Goal: Find specific page/section: Find specific page/section

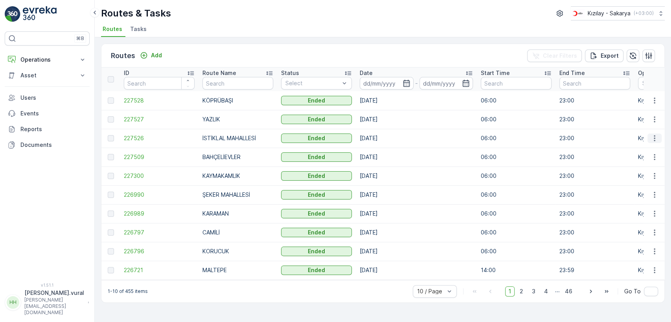
click at [654, 142] on icon "button" at bounding box center [655, 138] width 8 height 8
click at [647, 152] on span "See More Details" at bounding box center [636, 150] width 46 height 8
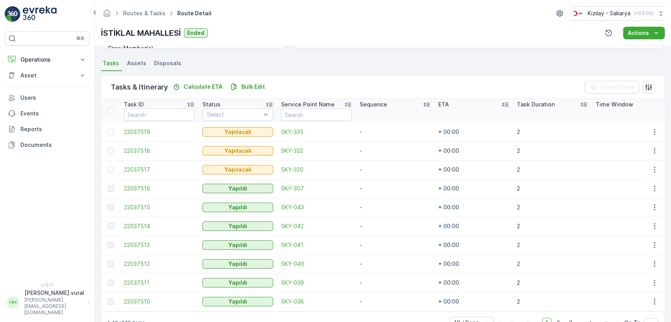
scroll to position [187, 0]
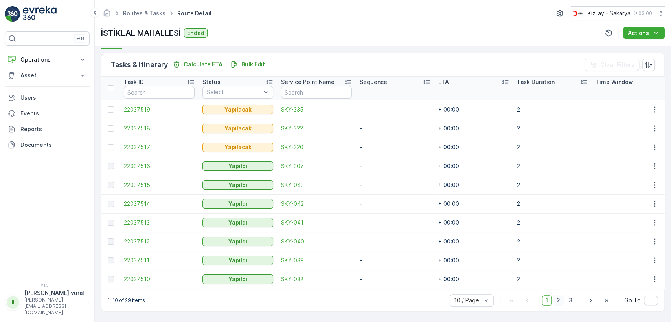
click at [560, 305] on span "2" at bounding box center [558, 301] width 11 height 10
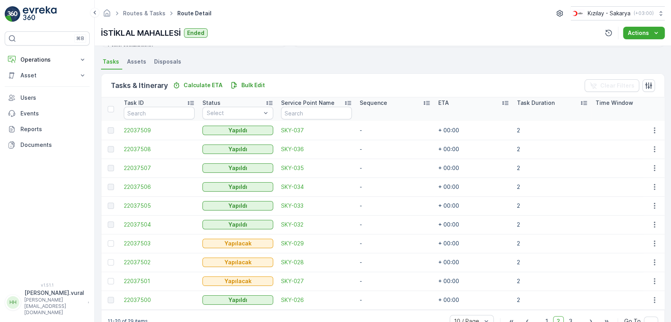
scroll to position [187, 0]
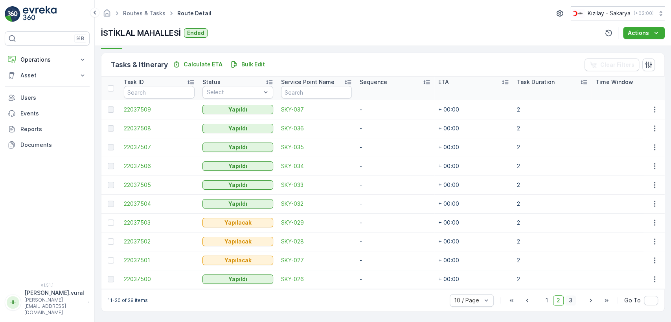
click at [573, 301] on span "3" at bounding box center [570, 301] width 11 height 10
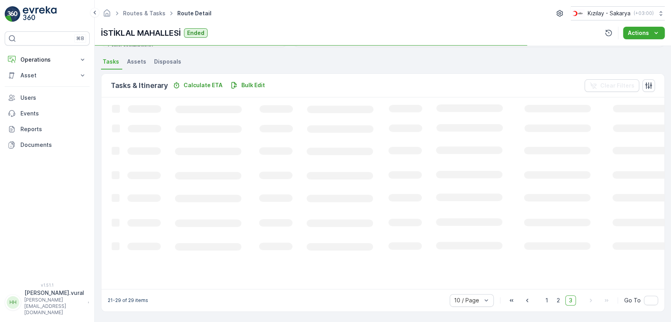
scroll to position [184, 0]
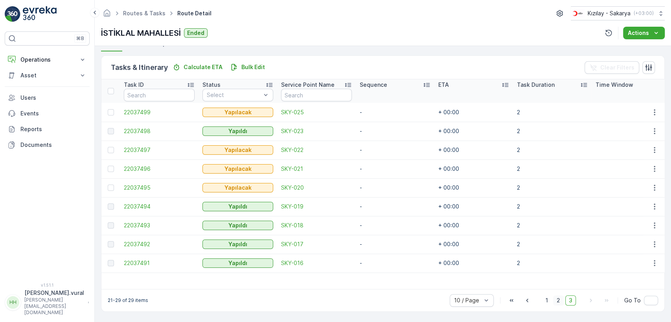
click at [556, 300] on span "2" at bounding box center [558, 301] width 11 height 10
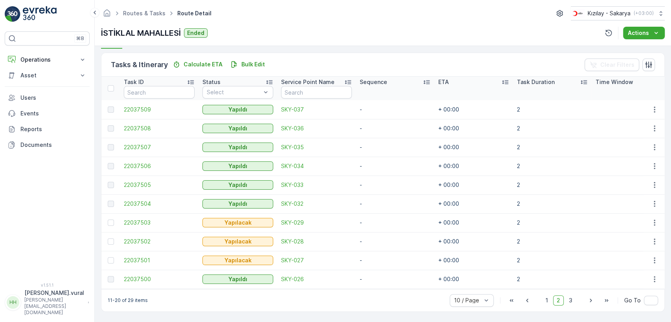
scroll to position [187, 0]
click at [545, 296] on span "1" at bounding box center [546, 301] width 9 height 10
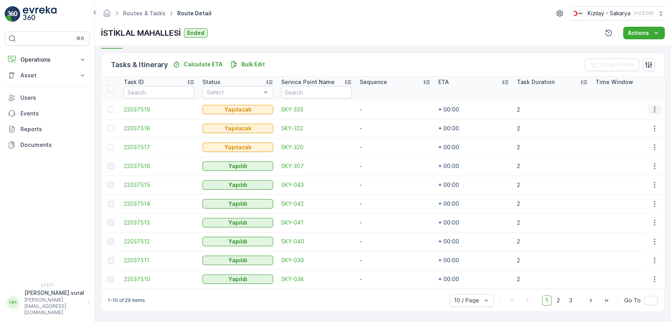
click at [652, 106] on icon "button" at bounding box center [655, 110] width 8 height 8
click at [633, 163] on div "Delete" at bounding box center [641, 165] width 59 height 11
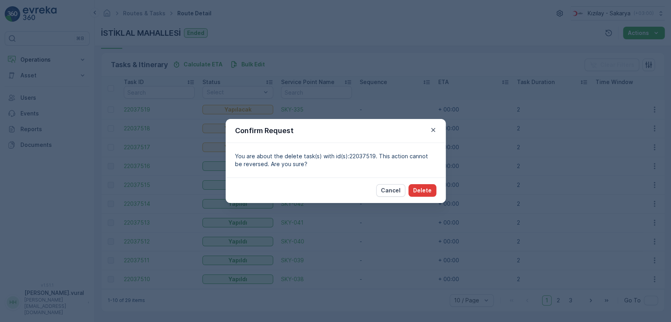
click at [425, 192] on p "Delete" at bounding box center [422, 191] width 18 height 8
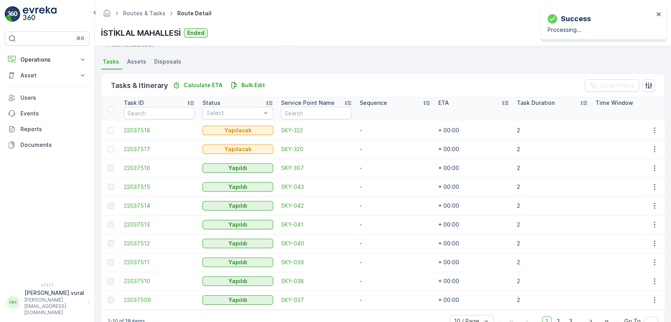
scroll to position [187, 0]
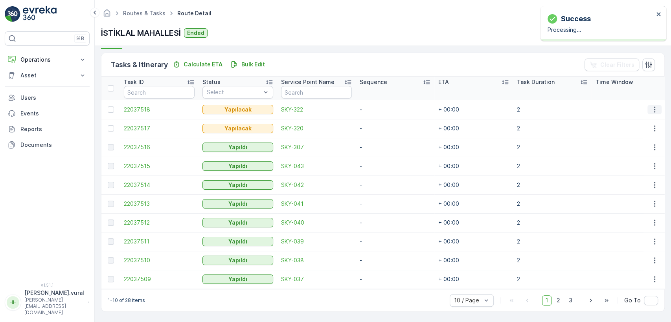
click at [657, 107] on icon "button" at bounding box center [655, 110] width 8 height 8
click at [627, 165] on span "Delete" at bounding box center [624, 166] width 18 height 8
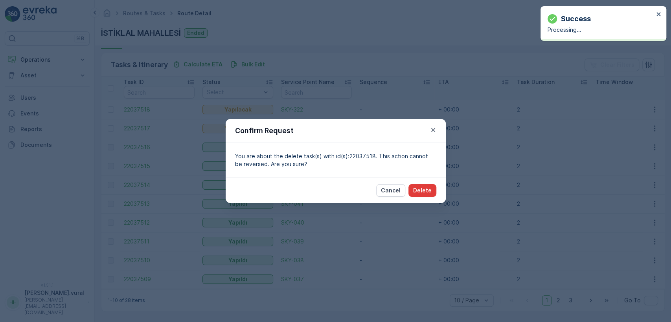
click at [416, 193] on p "Delete" at bounding box center [422, 191] width 18 height 8
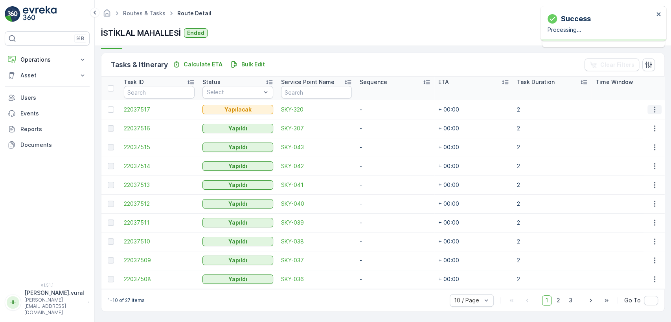
click at [653, 107] on icon "button" at bounding box center [655, 110] width 8 height 8
click at [625, 165] on span "Delete" at bounding box center [624, 166] width 18 height 8
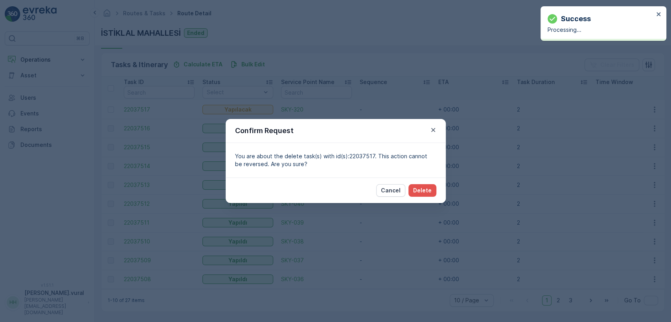
click at [434, 181] on div "Cancel Delete" at bounding box center [336, 191] width 220 height 26
click at [429, 187] on p "Delete" at bounding box center [422, 191] width 18 height 8
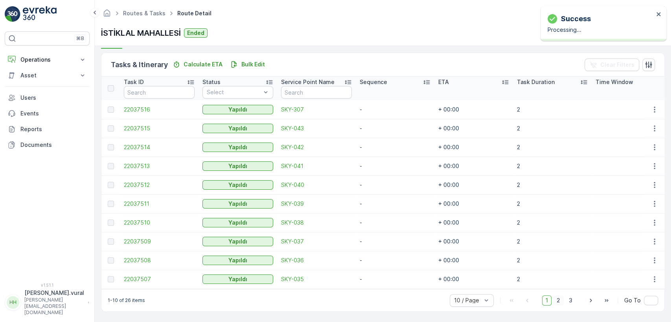
click at [556, 300] on span "2" at bounding box center [558, 301] width 11 height 10
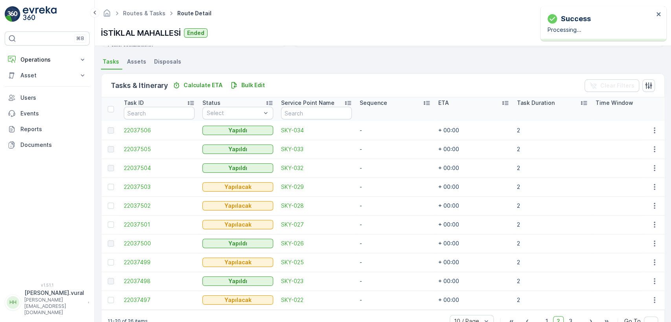
scroll to position [187, 0]
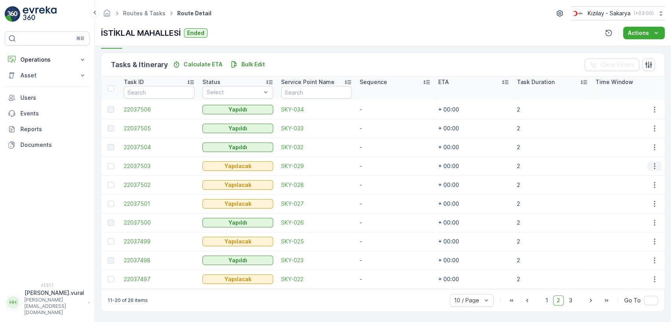
click at [652, 163] on icon "button" at bounding box center [655, 166] width 8 height 8
click at [636, 224] on div "Delete" at bounding box center [641, 222] width 59 height 11
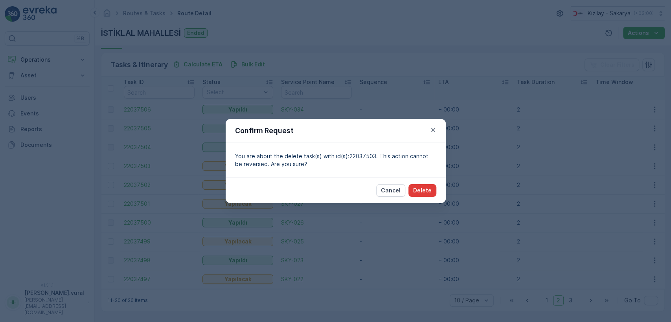
click at [419, 187] on p "Delete" at bounding box center [422, 191] width 18 height 8
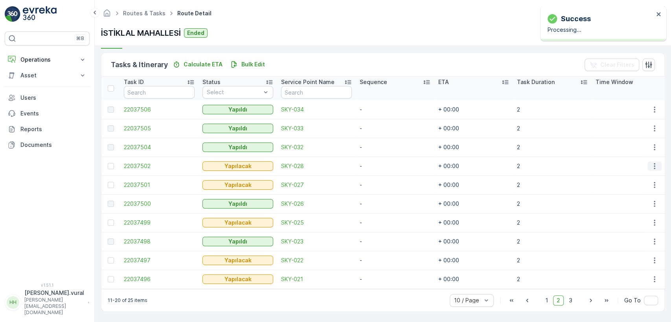
click at [654, 164] on icon "button" at bounding box center [654, 167] width 1 height 6
click at [635, 219] on div "Delete" at bounding box center [641, 222] width 59 height 11
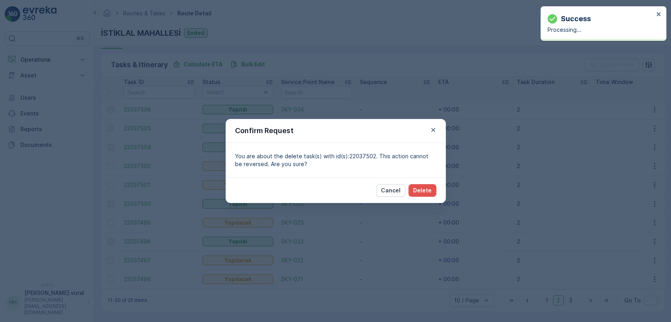
click at [412, 182] on div "Cancel Delete" at bounding box center [336, 191] width 220 height 26
click at [419, 192] on p "Delete" at bounding box center [422, 191] width 18 height 8
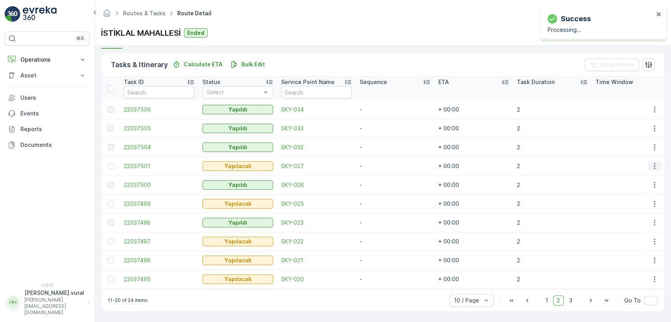
click at [651, 162] on icon "button" at bounding box center [655, 166] width 8 height 8
click at [625, 221] on span "Delete" at bounding box center [624, 222] width 18 height 8
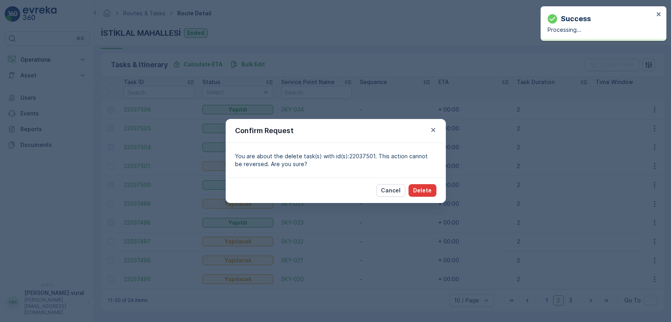
click at [432, 191] on button "Delete" at bounding box center [423, 190] width 28 height 13
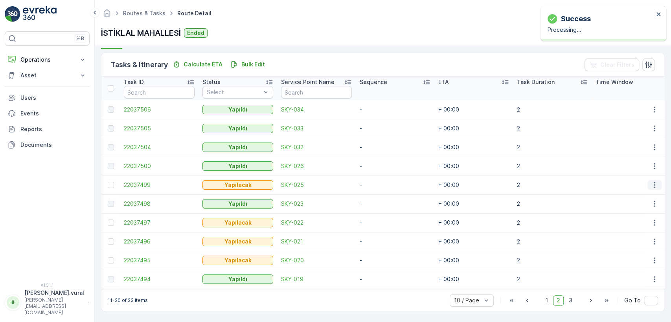
drag, startPoint x: 658, startPoint y: 182, endPoint x: 652, endPoint y: 185, distance: 7.0
click at [658, 180] on button "button" at bounding box center [655, 184] width 14 height 9
click at [613, 242] on div "Delete" at bounding box center [641, 241] width 59 height 11
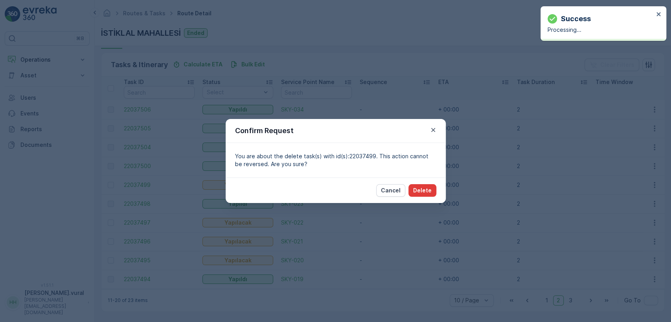
click at [423, 189] on p "Delete" at bounding box center [422, 191] width 18 height 8
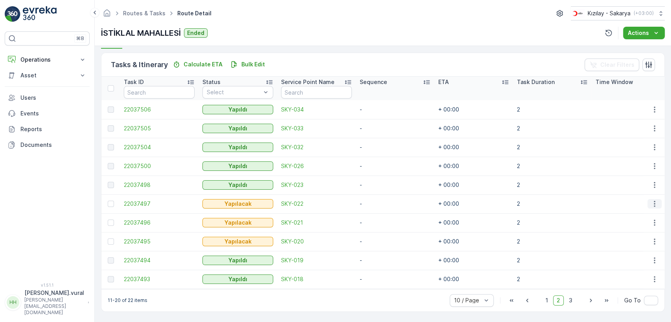
click at [653, 200] on icon "button" at bounding box center [655, 204] width 8 height 8
click at [629, 262] on span "Delete" at bounding box center [624, 260] width 18 height 8
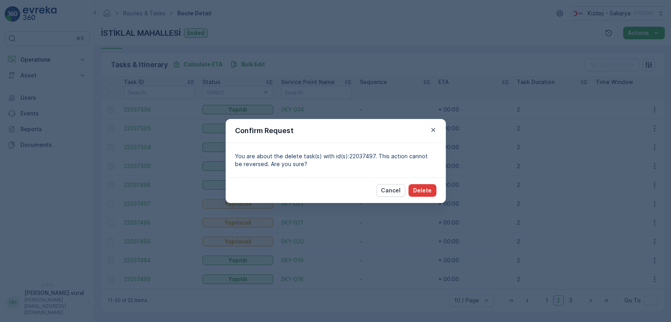
click at [421, 191] on p "Delete" at bounding box center [422, 191] width 18 height 8
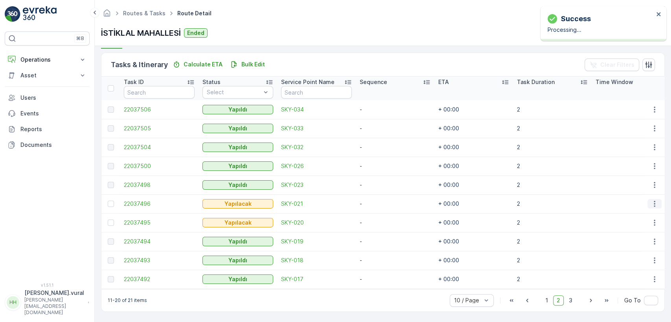
click at [651, 200] on icon "button" at bounding box center [655, 204] width 8 height 8
click at [626, 256] on span "Delete" at bounding box center [624, 260] width 18 height 8
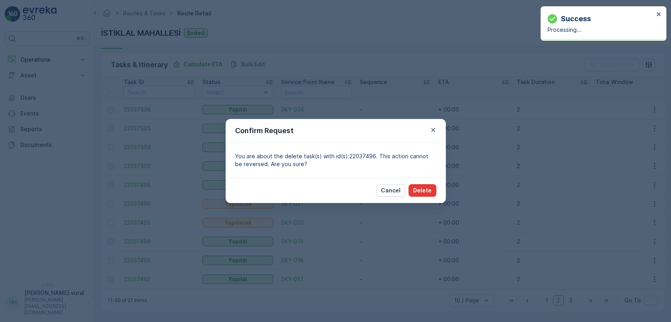
click at [418, 190] on p "Delete" at bounding box center [422, 191] width 18 height 8
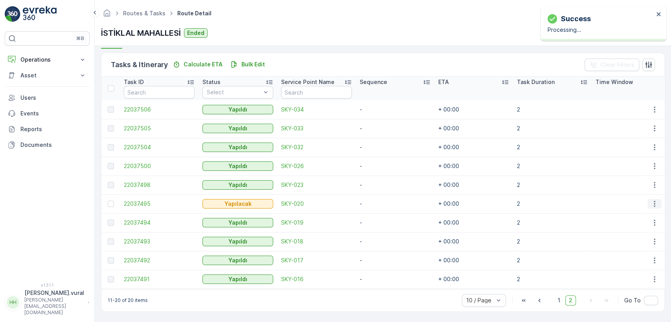
click at [651, 204] on icon "button" at bounding box center [655, 204] width 8 height 8
click at [623, 256] on span "Delete" at bounding box center [624, 260] width 18 height 8
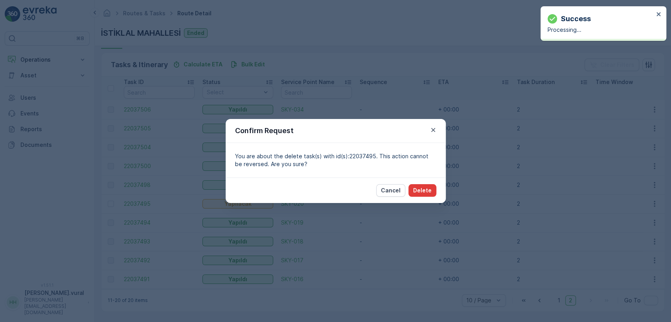
click at [420, 188] on p "Delete" at bounding box center [422, 191] width 18 height 8
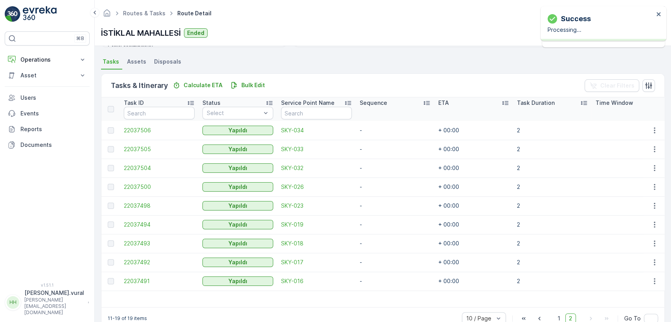
scroll to position [184, 0]
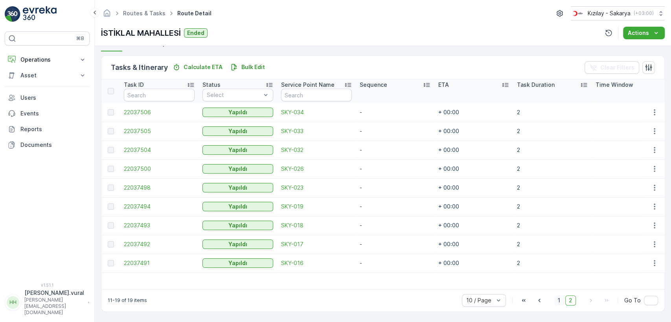
click at [557, 302] on span "1" at bounding box center [558, 301] width 9 height 10
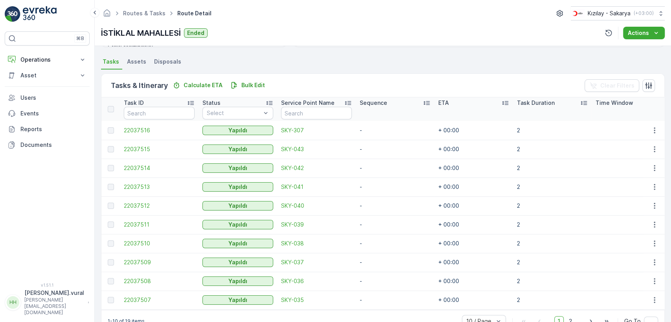
scroll to position [187, 0]
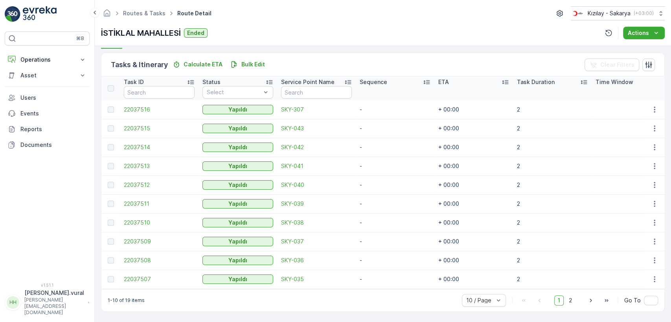
click at [48, 50] on div "⌘B Operations Rapor - Kızılay Planning Routes & Tasks Cockpit Settings Asset As…" at bounding box center [47, 152] width 85 height 242
click at [48, 58] on p "Operations" at bounding box center [46, 60] width 53 height 8
click at [47, 95] on p "Routes & Tasks" at bounding box center [40, 95] width 41 height 8
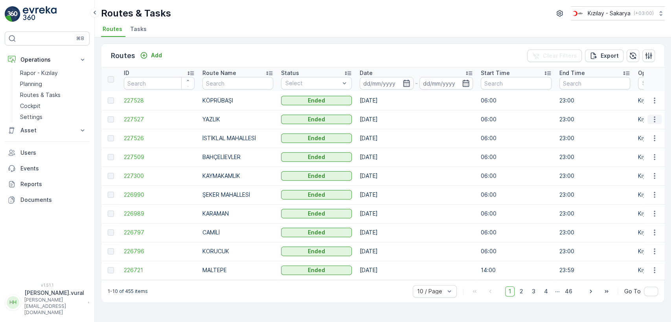
click at [661, 117] on button "button" at bounding box center [655, 119] width 14 height 9
click at [650, 127] on span "See More Details" at bounding box center [636, 131] width 46 height 8
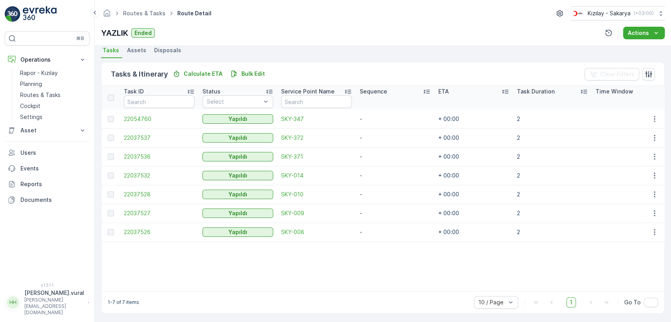
scroll to position [179, 0]
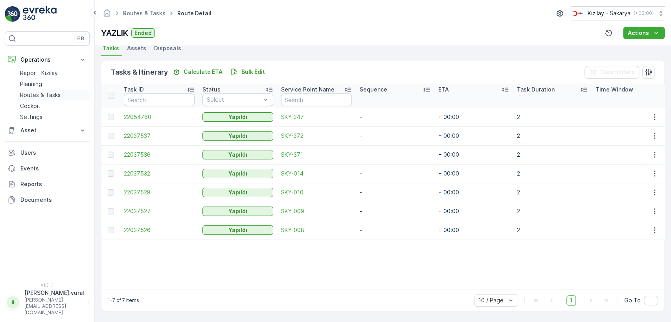
click at [40, 94] on p "Routes & Tasks" at bounding box center [40, 95] width 41 height 8
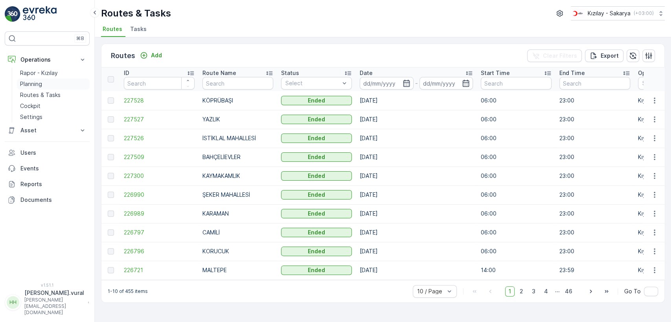
click at [48, 79] on link "Planning" at bounding box center [53, 84] width 73 height 11
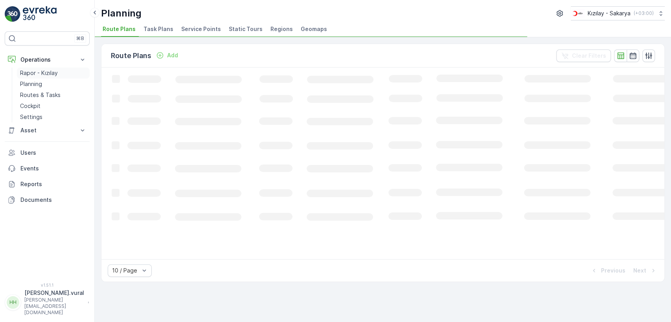
click at [50, 71] on p "Rapor - Kızılay" at bounding box center [39, 73] width 38 height 8
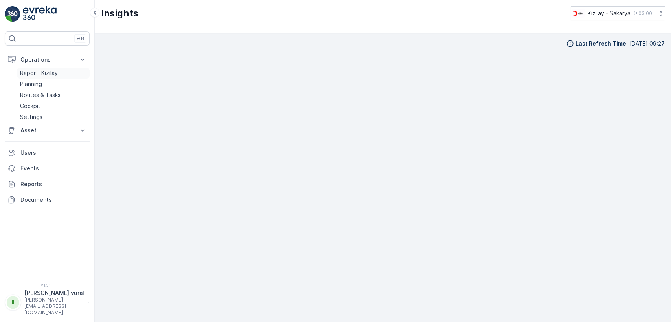
click at [60, 70] on link "Rapor - Kızılay" at bounding box center [53, 73] width 73 height 11
